Goal: Information Seeking & Learning: Learn about a topic

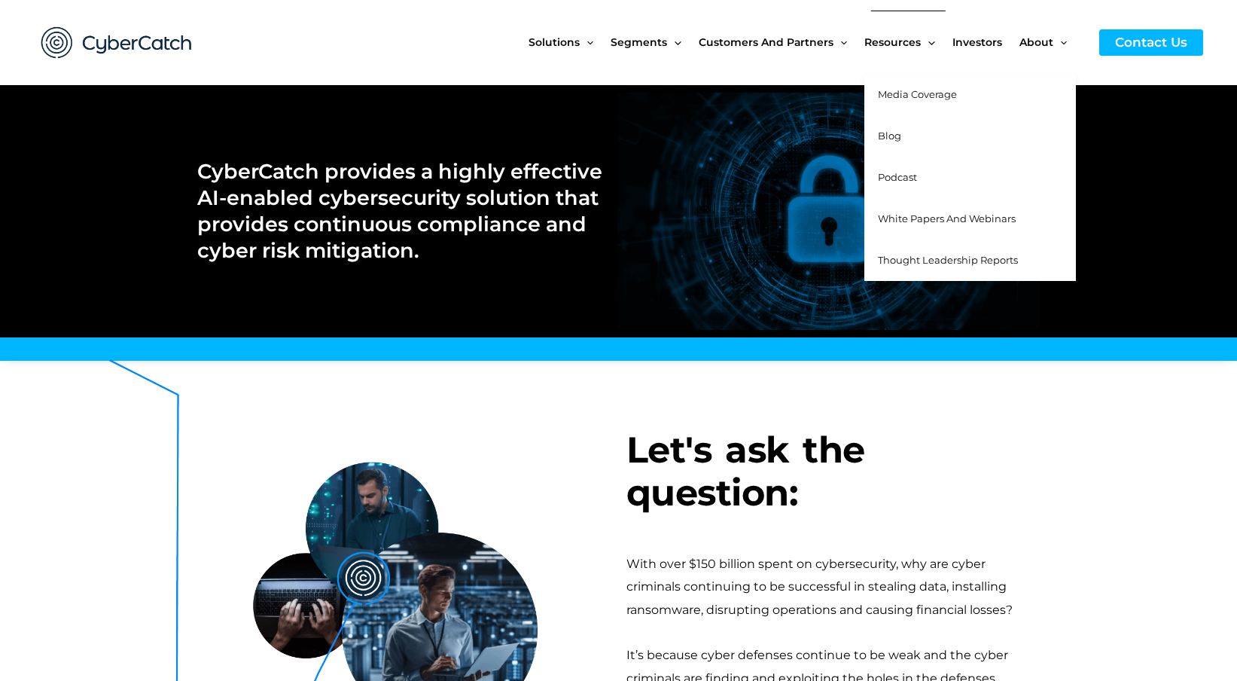
click at [915, 87] on link "Media Coverage" at bounding box center [970, 94] width 212 height 41
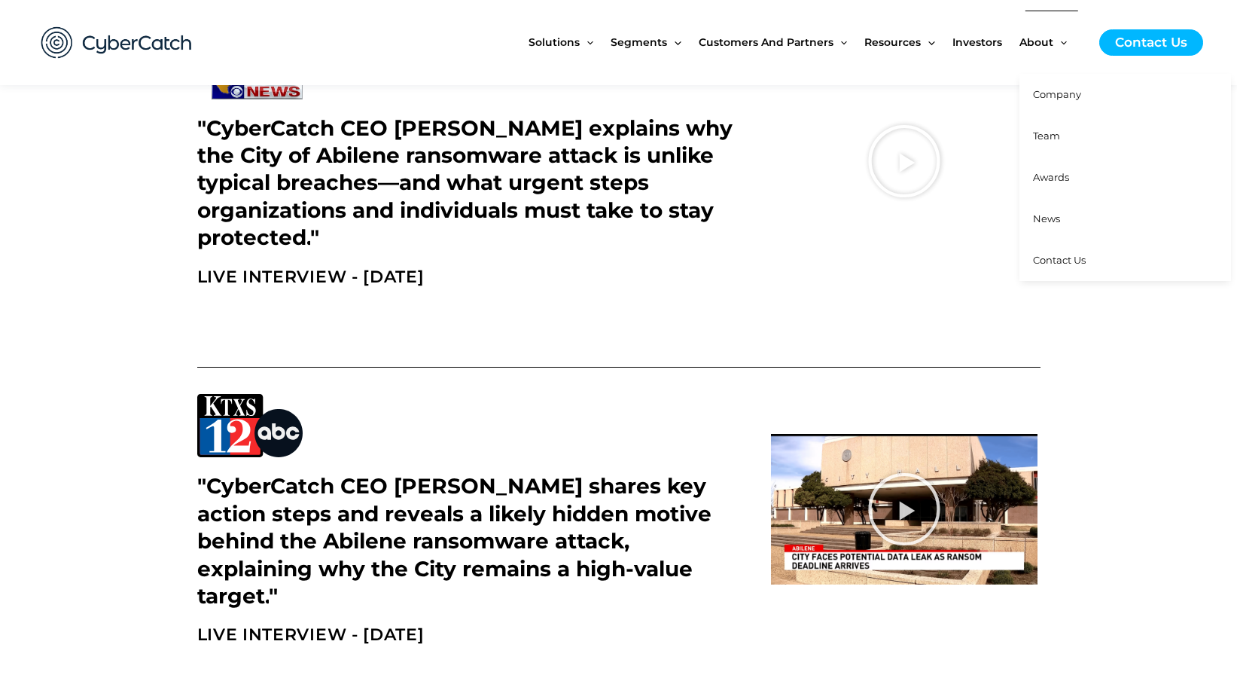
scroll to position [775, 0]
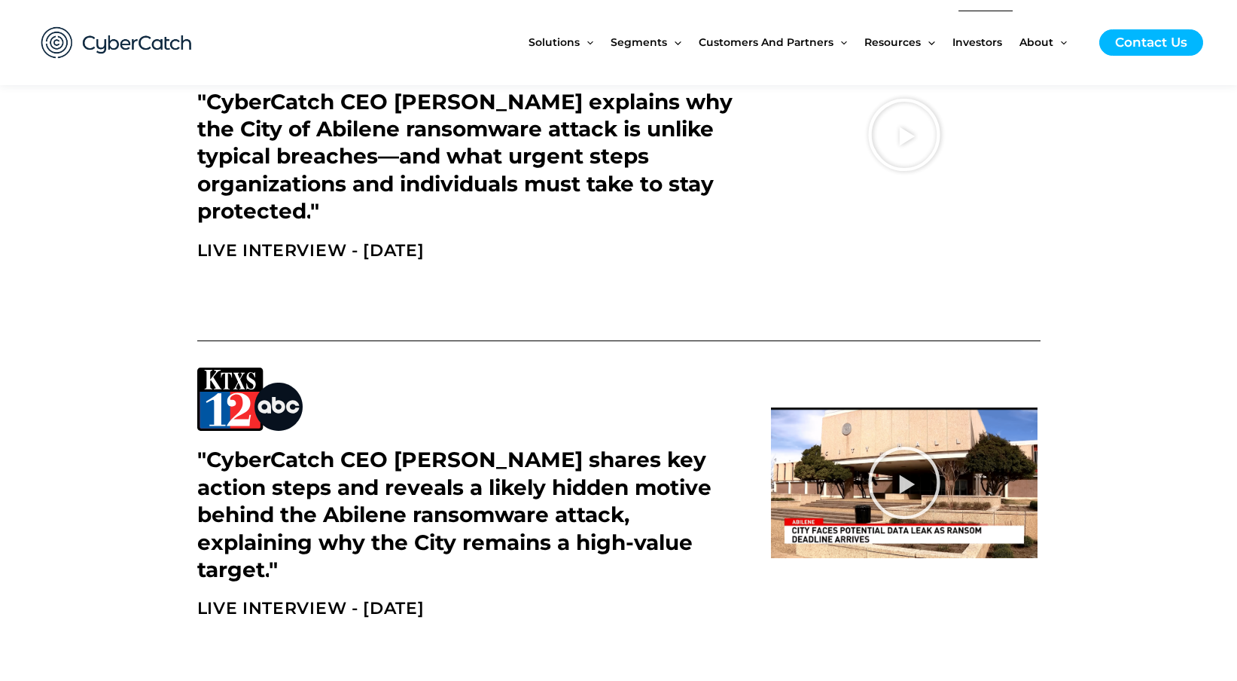
click at [989, 38] on span "Investors" at bounding box center [977, 42] width 50 height 63
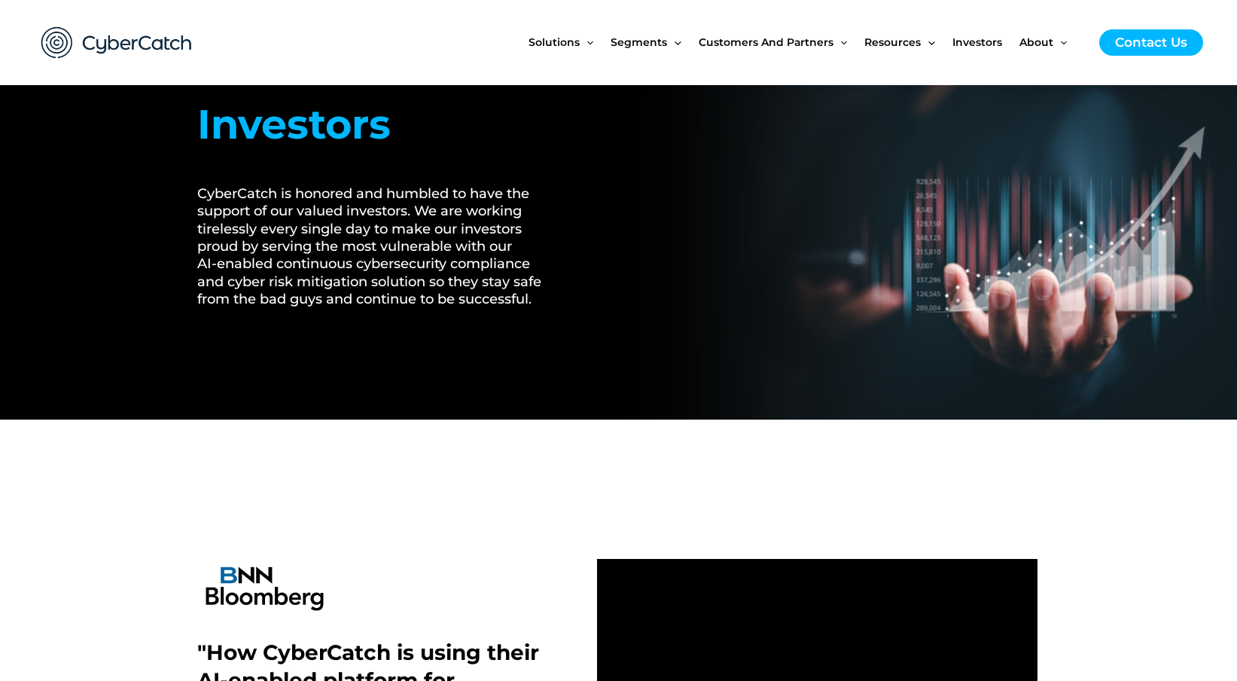
scroll to position [63, 0]
